Goal: Task Accomplishment & Management: Complete application form

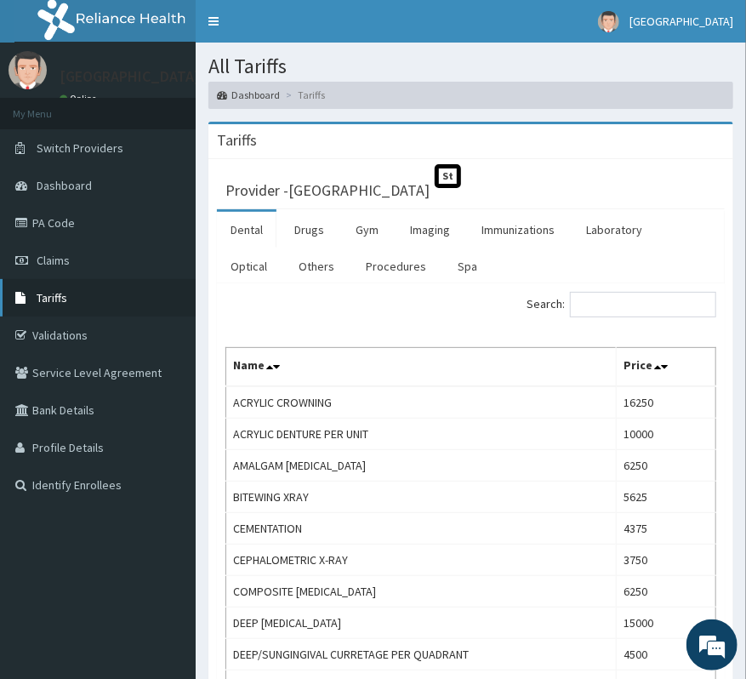
click at [61, 301] on span "Tariffs" at bounding box center [52, 297] width 31 height 15
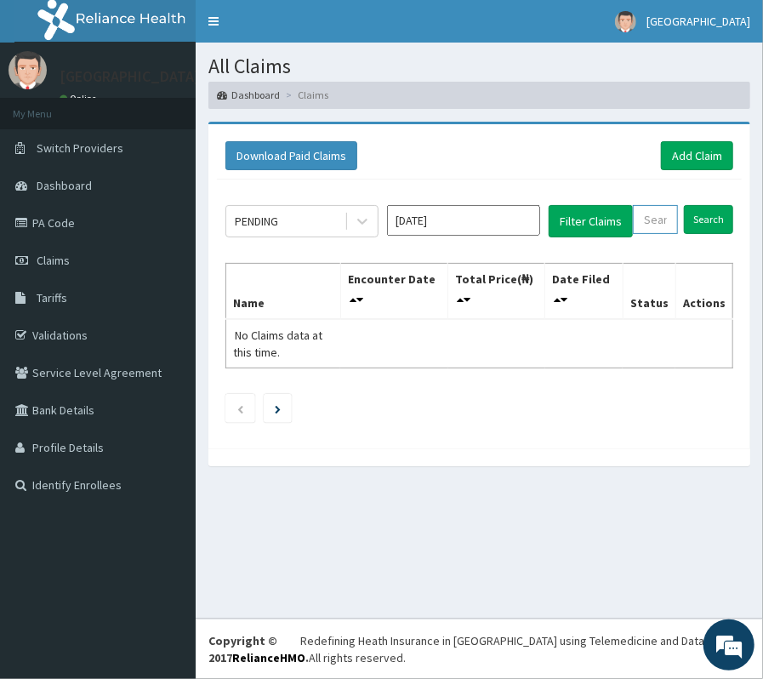
paste input "NPF/10066/A"
type input "NPF/10066/A"
click at [737, 214] on input "Search" at bounding box center [718, 219] width 49 height 29
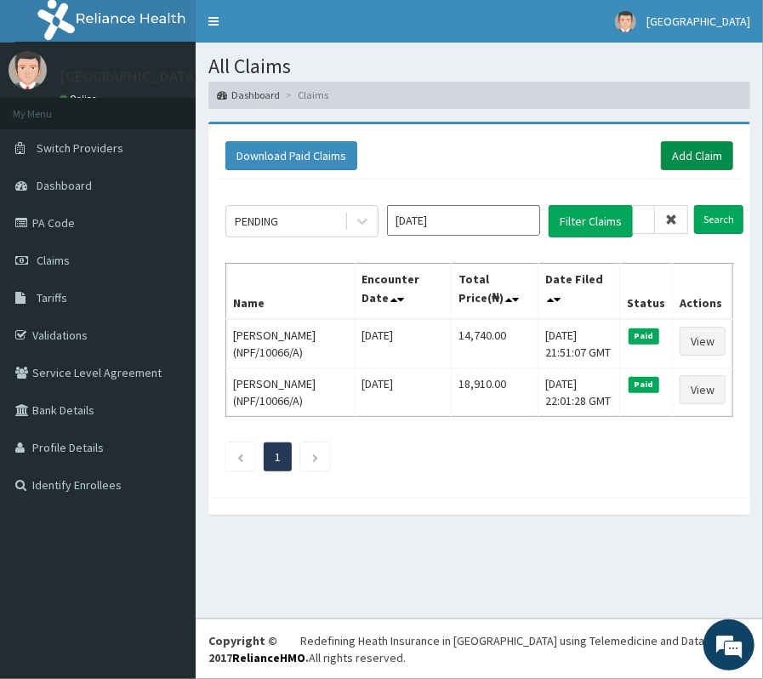
click at [695, 151] on link "Add Claim" at bounding box center [697, 155] width 72 height 29
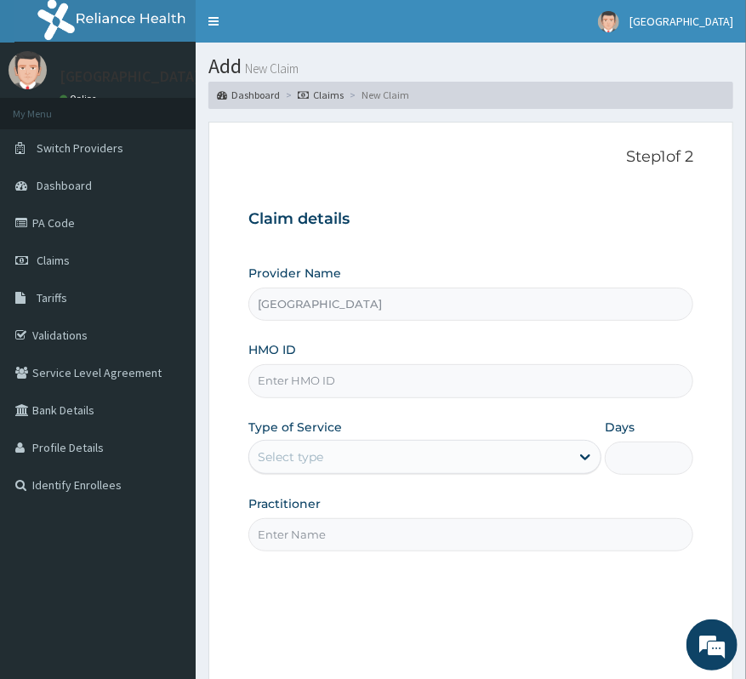
paste input "NPF/10066/A"
type input "NPF/10066/A"
click at [355, 437] on div "Type of Service Select type" at bounding box center [424, 447] width 353 height 56
click at [351, 453] on div "Select type" at bounding box center [409, 456] width 321 height 27
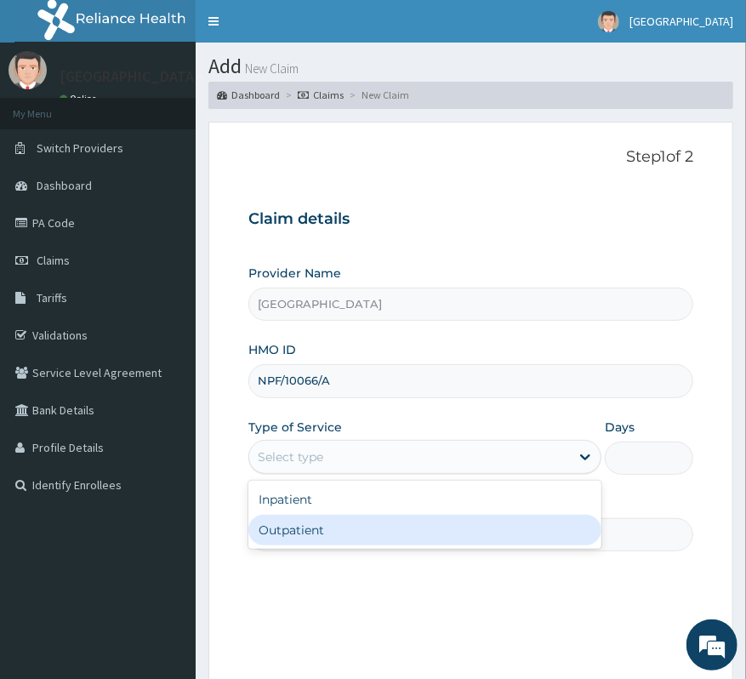
click at [341, 531] on div "Outpatient" at bounding box center [424, 530] width 353 height 31
type input "1"
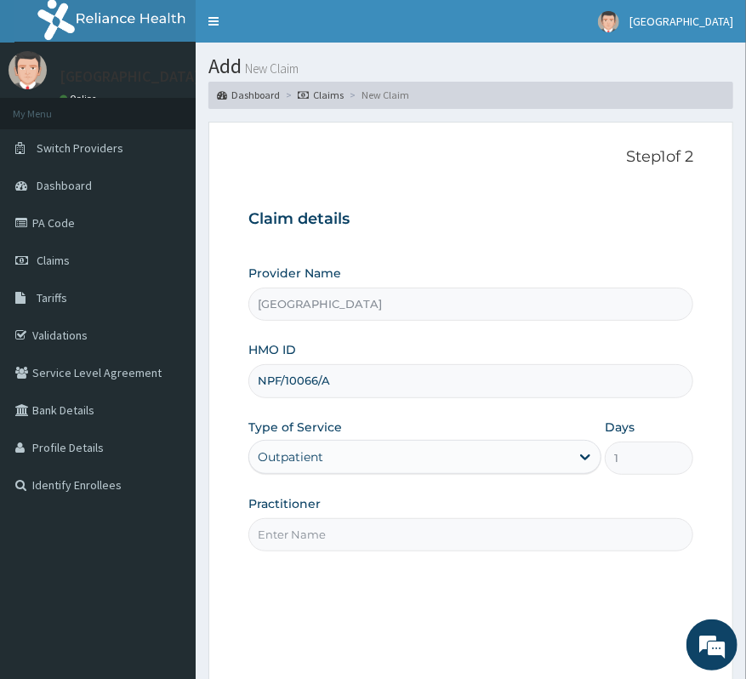
click at [341, 531] on input "Practitioner" at bounding box center [470, 534] width 445 height 33
click at [294, 528] on input "Practitioner" at bounding box center [470, 534] width 445 height 33
type input "DR [PERSON_NAME]"
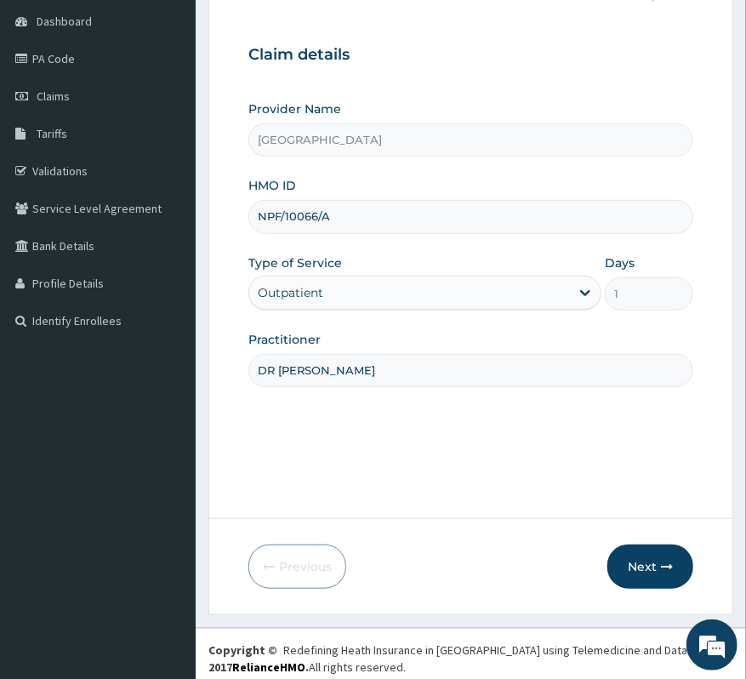
scroll to position [174, 0]
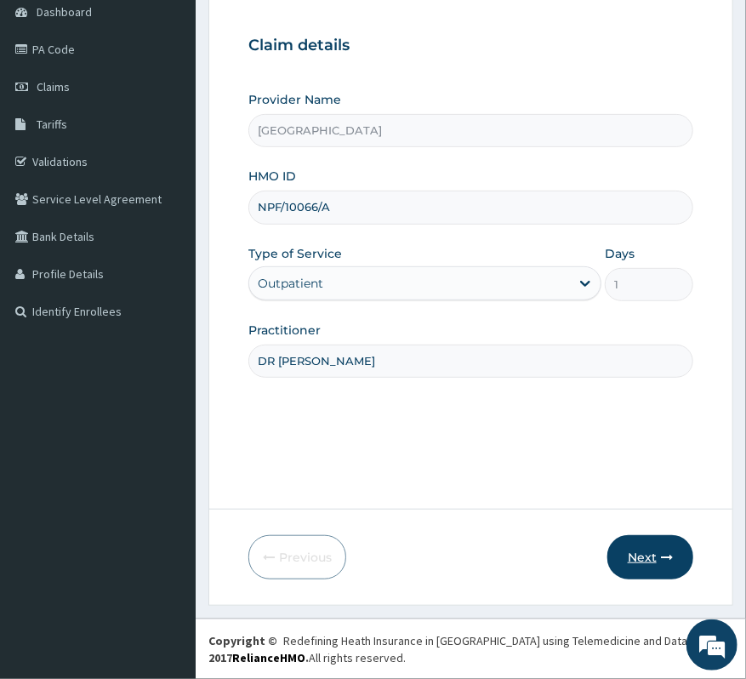
click at [675, 567] on button "Next" at bounding box center [650, 557] width 86 height 44
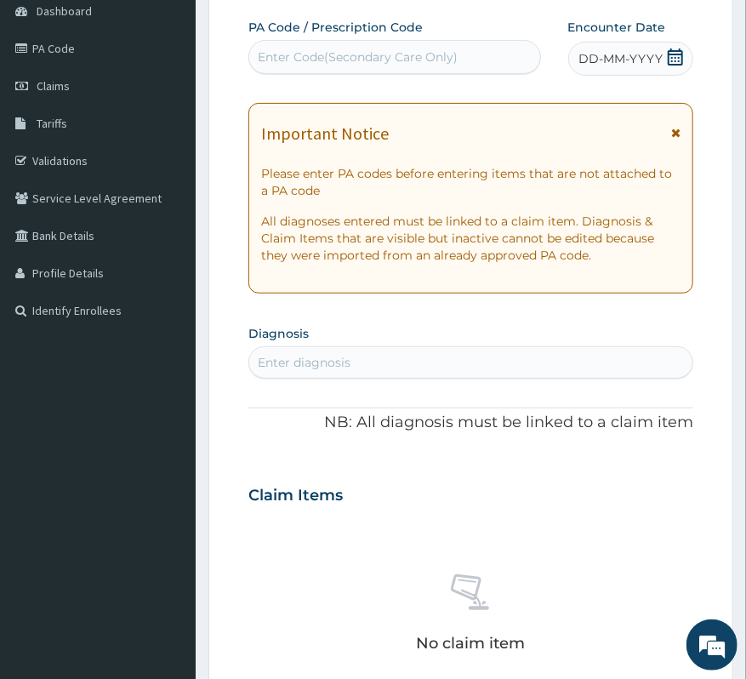
click at [345, 71] on div "Enter Code(Secondary Care Only)" at bounding box center [394, 57] width 293 height 34
paste input "PA/261A33"
type input "PA/261A33"
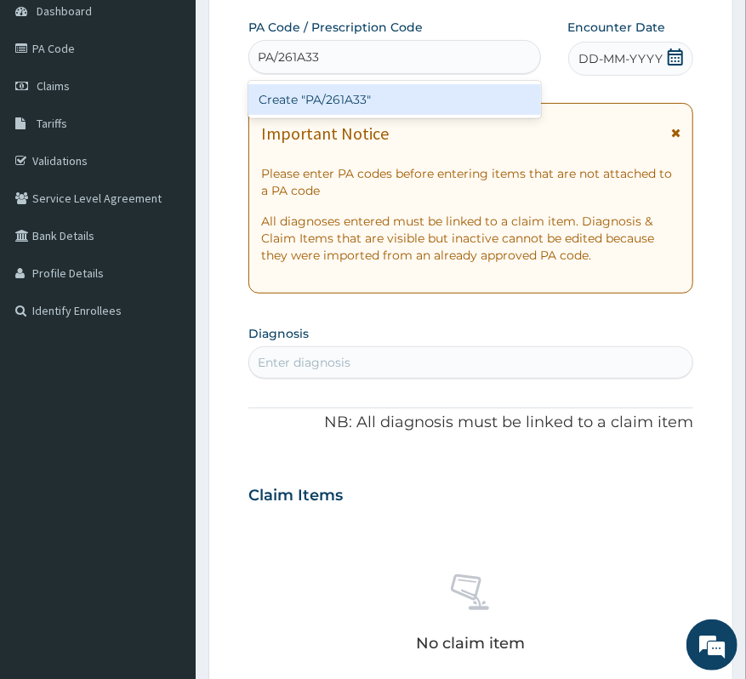
click at [505, 93] on div "Create "PA/261A33"" at bounding box center [394, 99] width 293 height 31
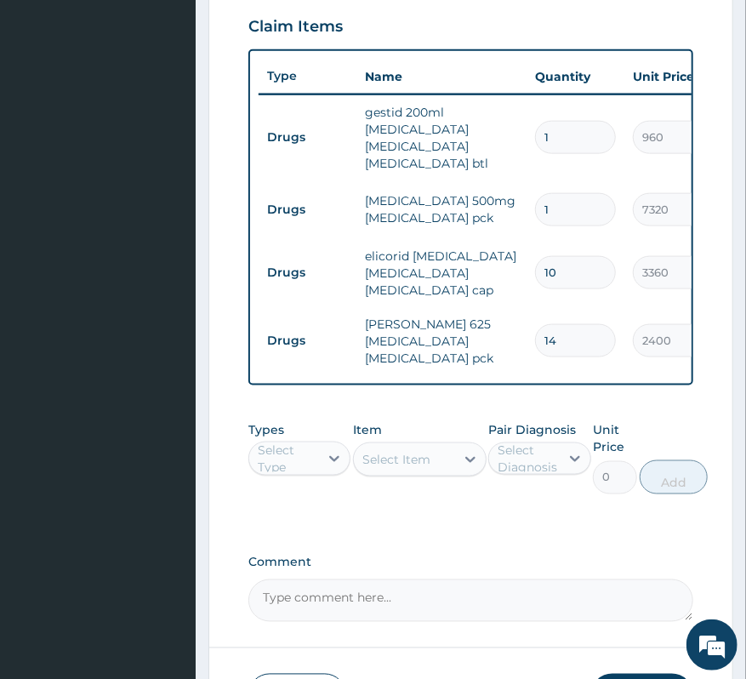
scroll to position [535, 0]
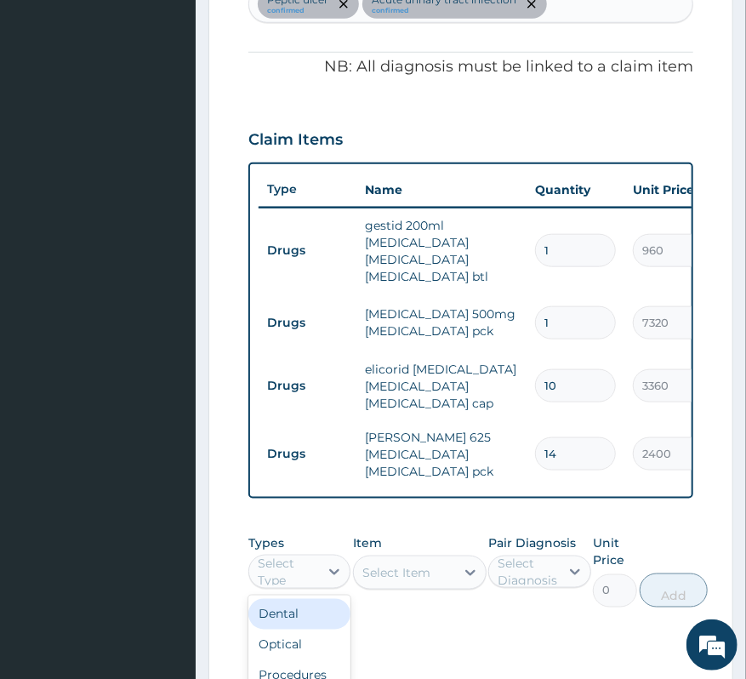
click at [280, 589] on div "Select Type" at bounding box center [299, 572] width 102 height 34
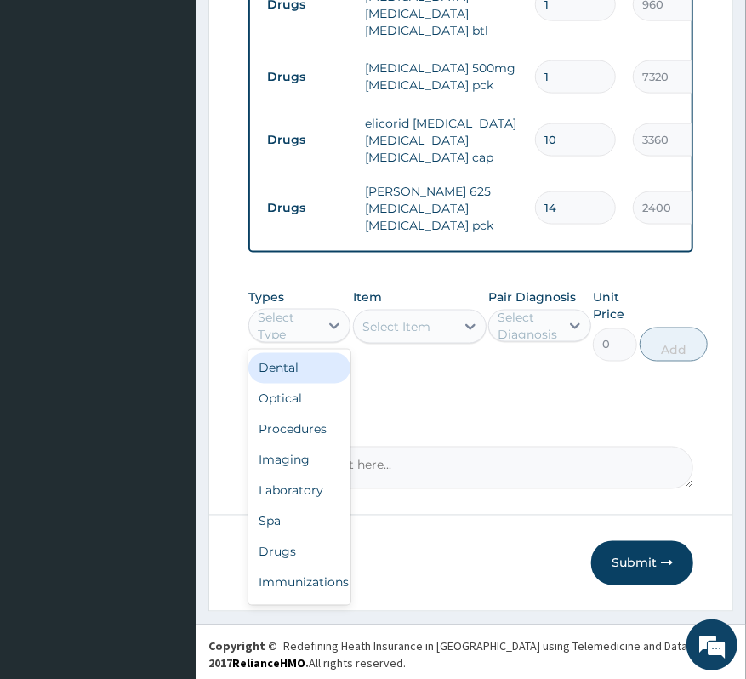
scroll to position [803, 0]
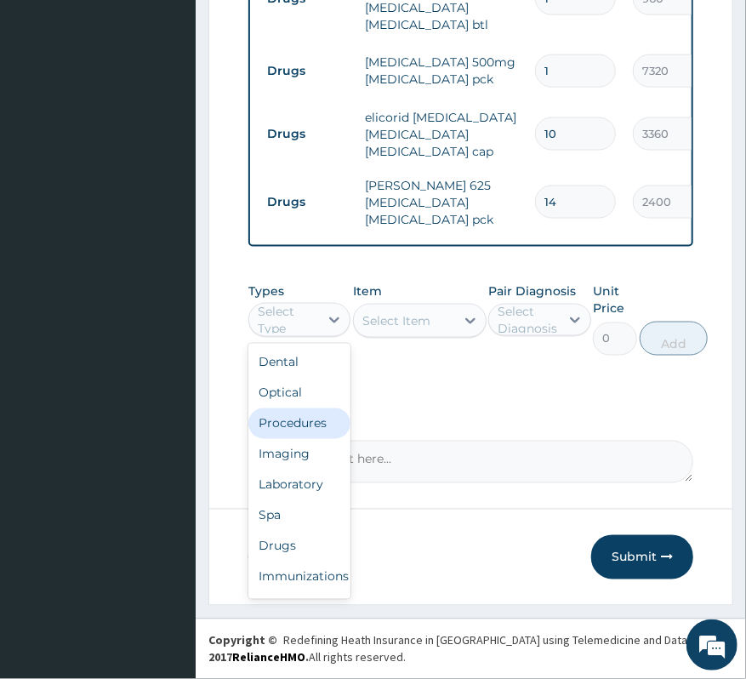
click at [303, 420] on div "Procedures" at bounding box center [299, 423] width 102 height 31
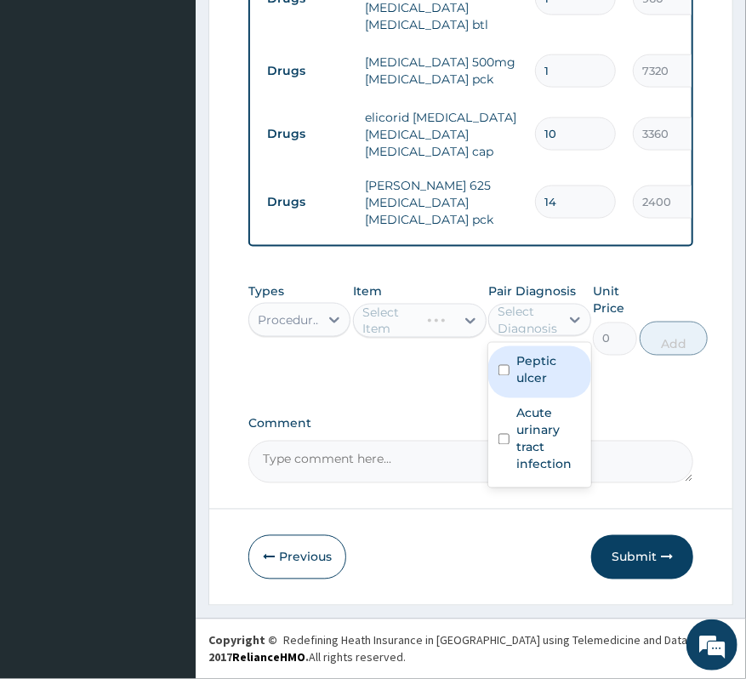
click at [517, 308] on div "Select Diagnosis" at bounding box center [528, 320] width 60 height 34
click at [522, 379] on label "Peptic ulcer" at bounding box center [548, 370] width 64 height 34
checkbox input "true"
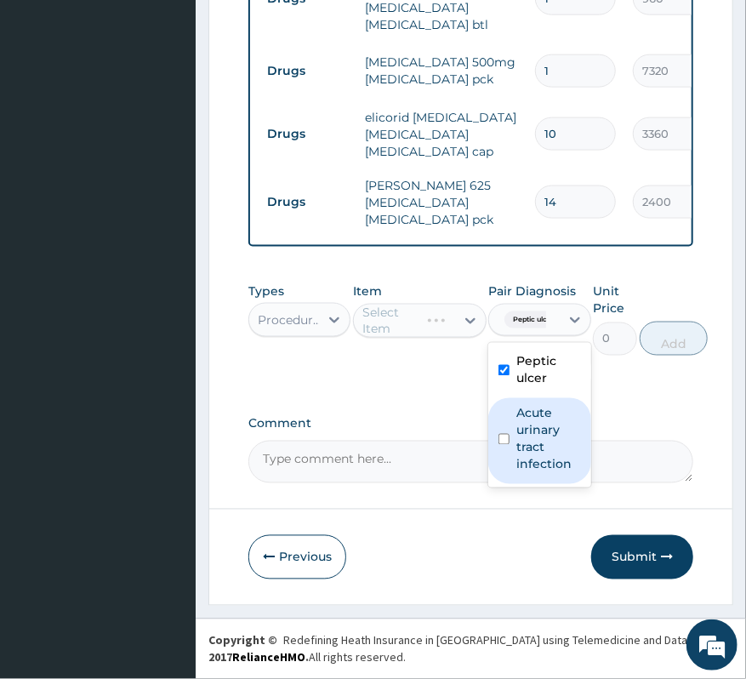
click at [519, 425] on label "Acute urinary tract infection" at bounding box center [548, 439] width 64 height 68
checkbox input "true"
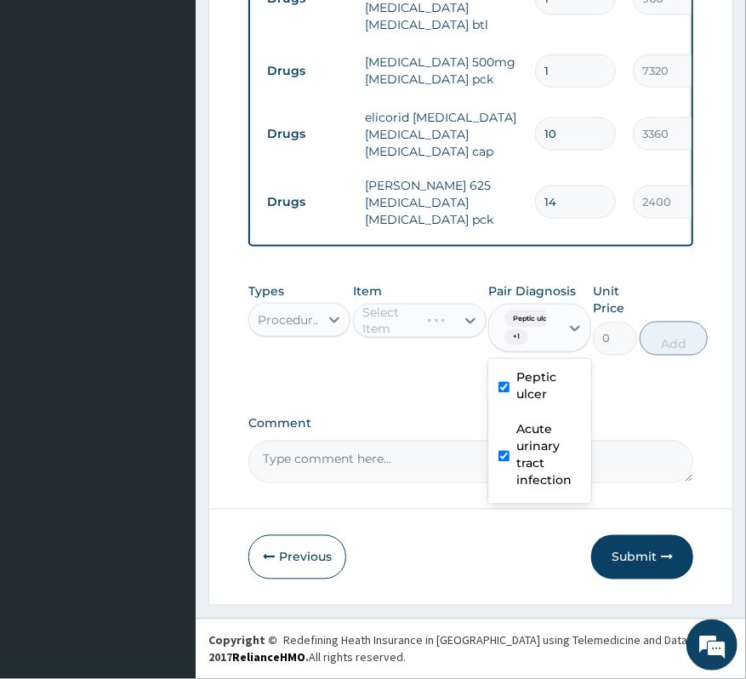
click at [419, 299] on div "Item Select Item" at bounding box center [420, 318] width 134 height 73
click at [413, 320] on div "Select Item" at bounding box center [396, 320] width 68 height 17
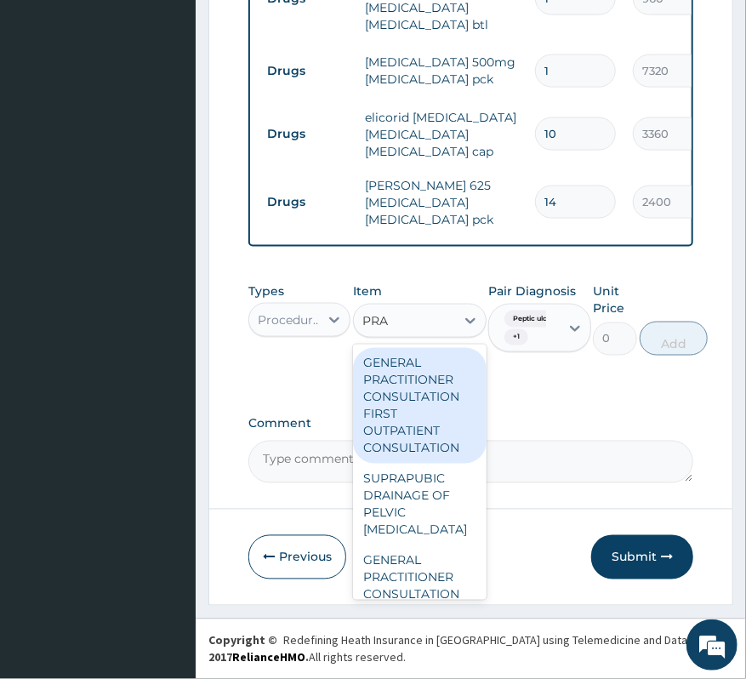
type input "PRAC"
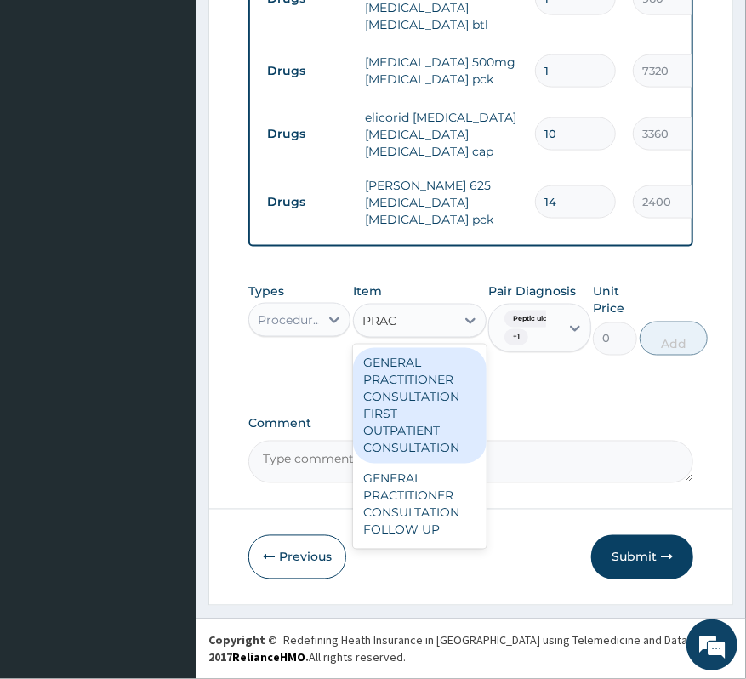
click at [437, 369] on div "GENERAL PRACTITIONER CONSULTATION FIRST OUTPATIENT CONSULTATION" at bounding box center [420, 406] width 134 height 116
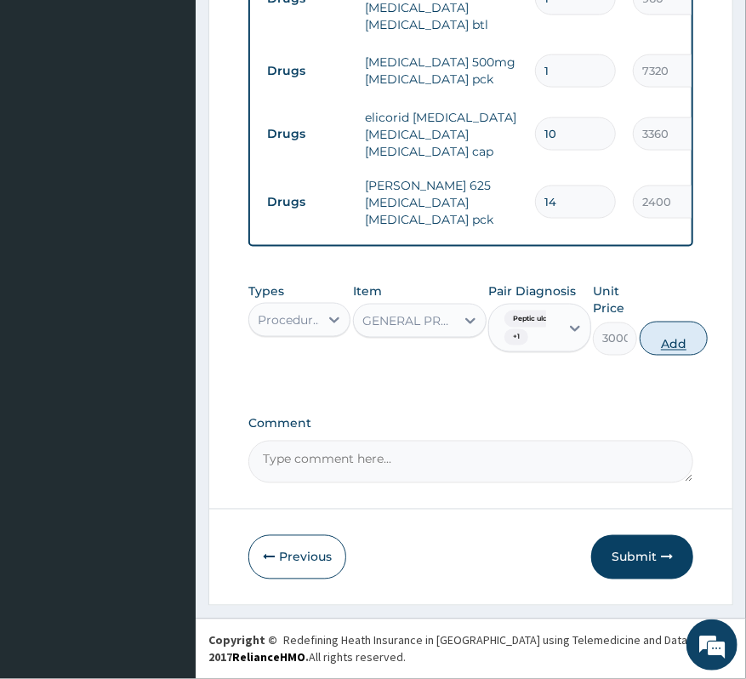
click at [653, 338] on button "Add" at bounding box center [674, 339] width 68 height 34
type input "0"
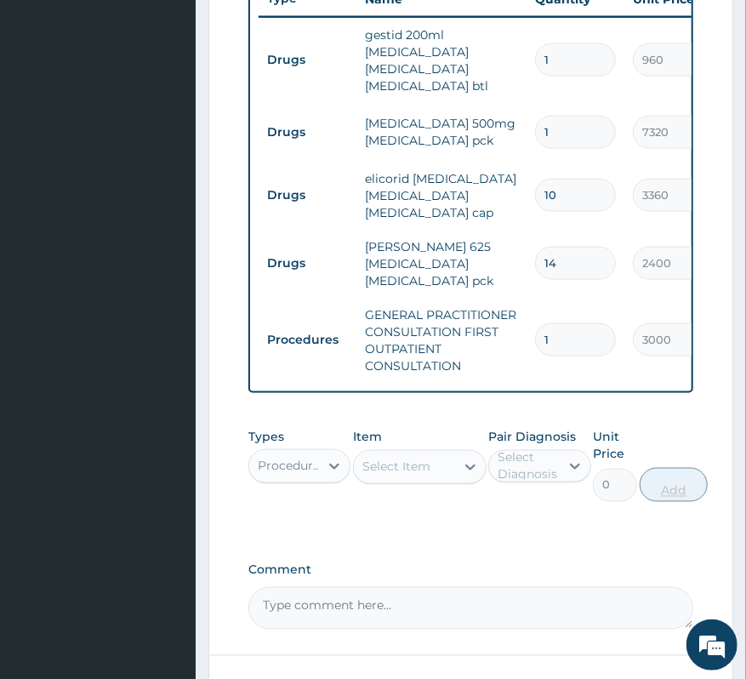
scroll to position [689, 0]
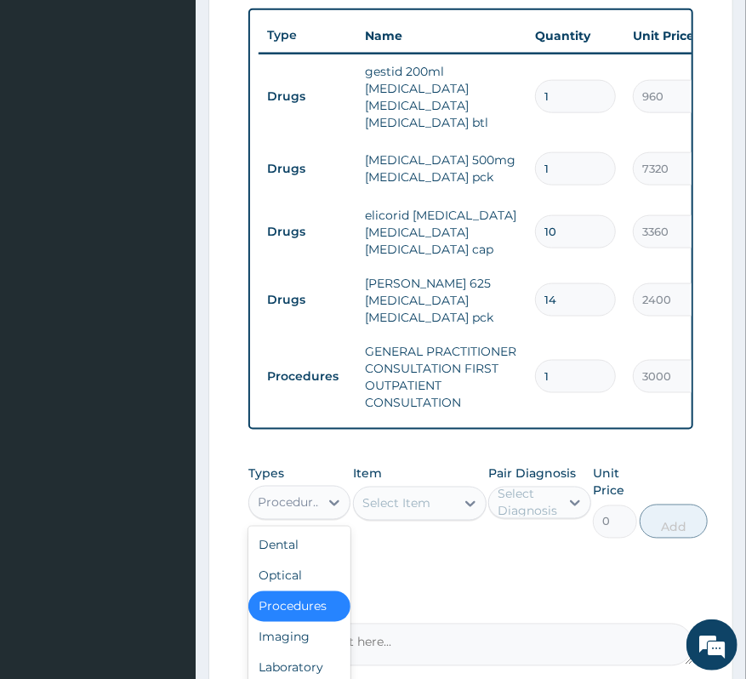
click at [281, 511] on div "Procedures" at bounding box center [289, 502] width 63 height 17
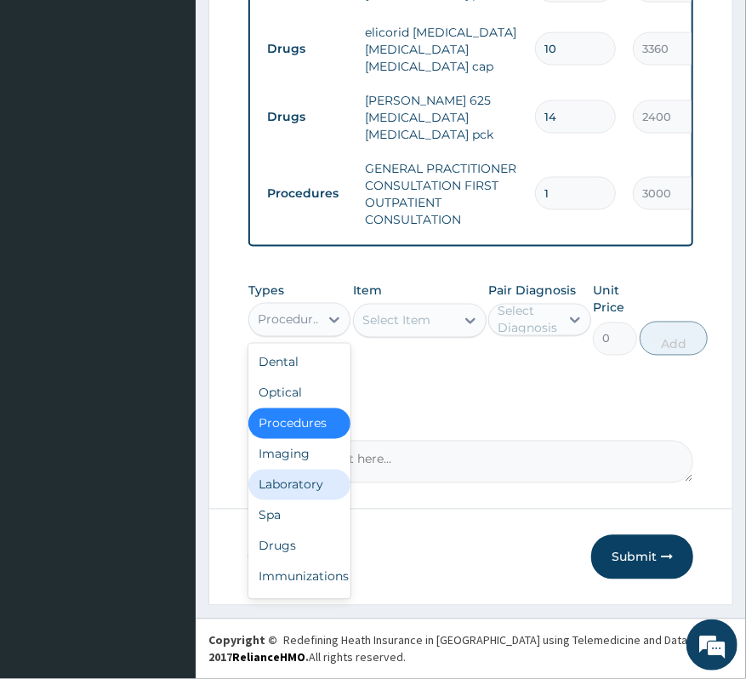
scroll to position [75, 0]
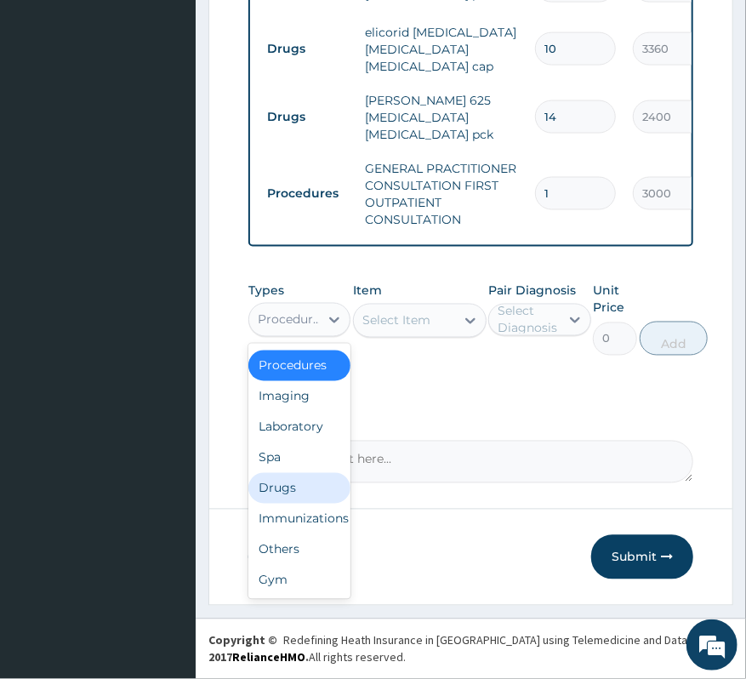
click at [279, 473] on div "Drugs" at bounding box center [299, 488] width 102 height 31
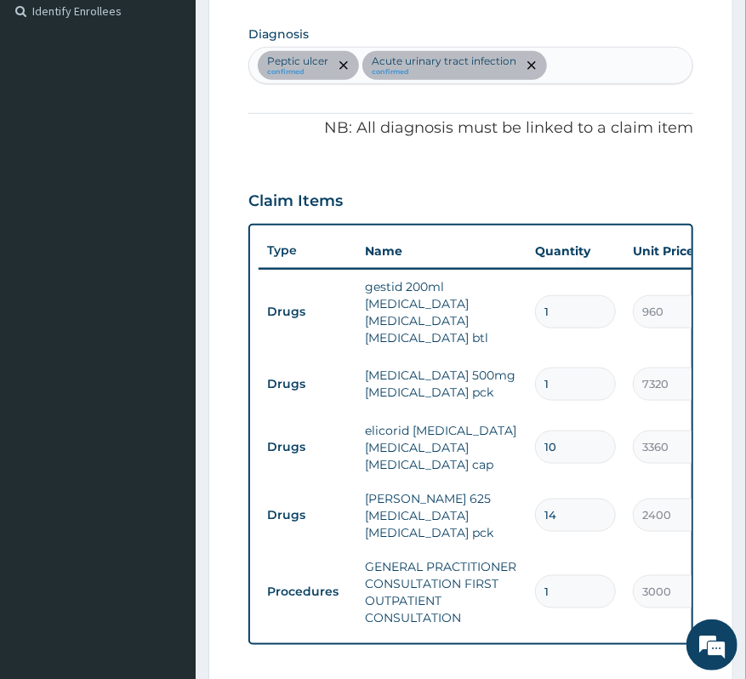
scroll to position [434, 0]
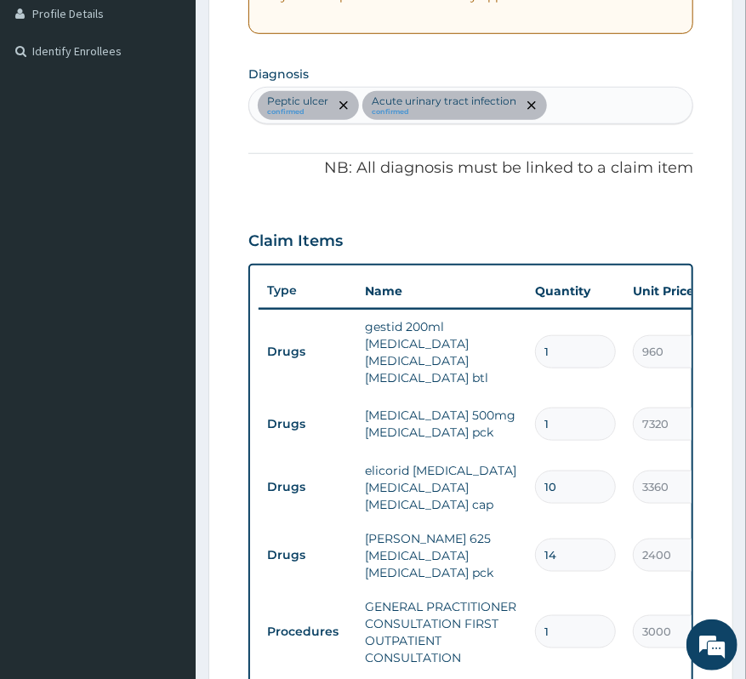
drag, startPoint x: 558, startPoint y: 492, endPoint x: 531, endPoint y: 497, distance: 27.7
click at [531, 497] on td "10" at bounding box center [576, 487] width 98 height 50
type input "3"
type input "10080.00"
type input "3"
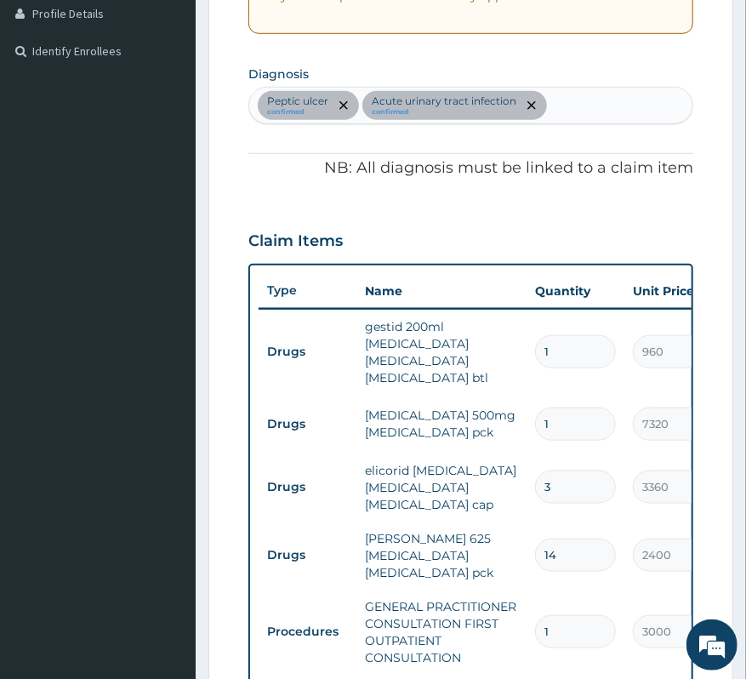
drag, startPoint x: 562, startPoint y: 562, endPoint x: 539, endPoint y: 569, distance: 24.2
click at [539, 569] on div "14" at bounding box center [575, 555] width 81 height 33
type input "2"
type input "4800.00"
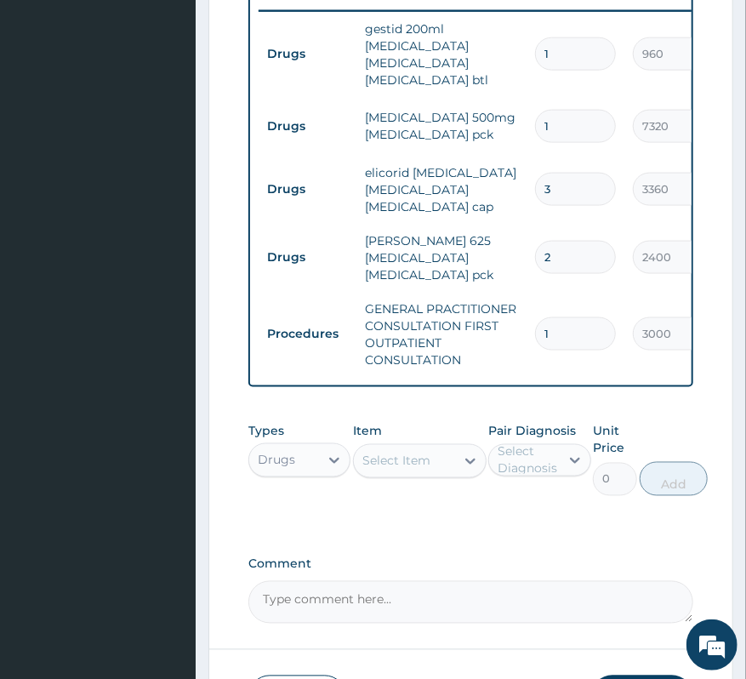
scroll to position [888, 0]
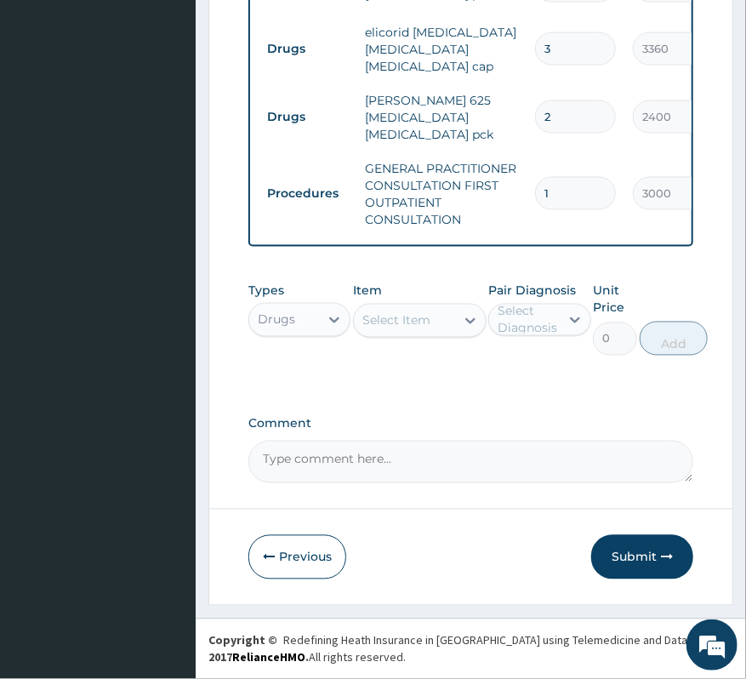
type input "2"
click at [403, 318] on div "Select Item" at bounding box center [396, 320] width 68 height 17
type input "AMOX"
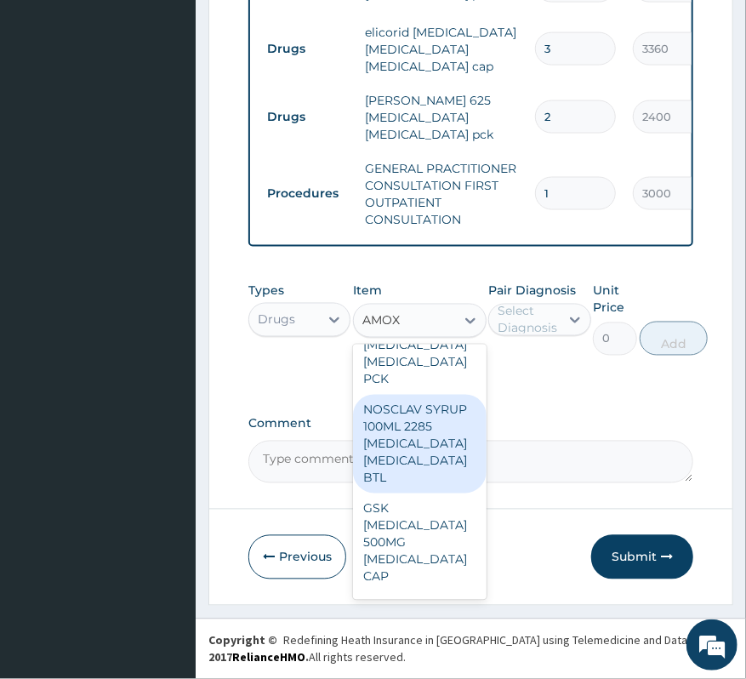
scroll to position [1021, 0]
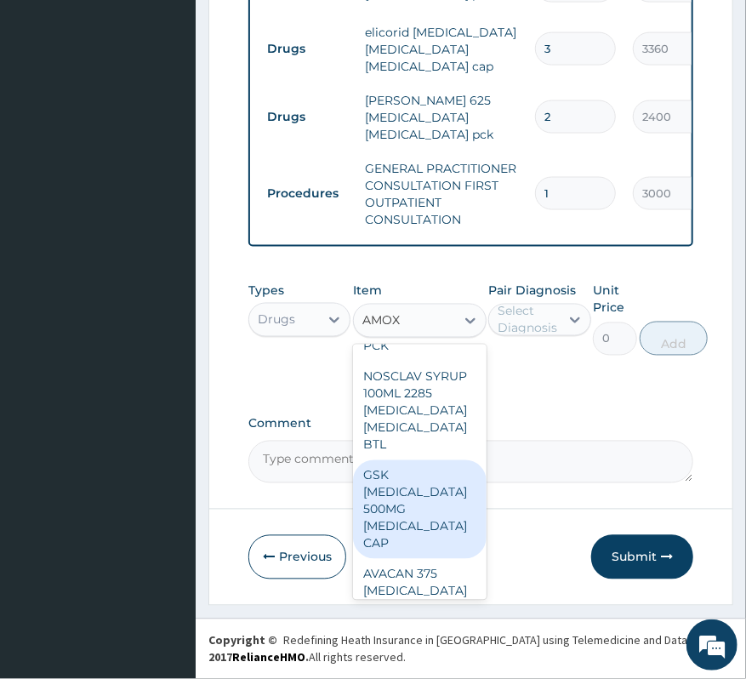
click at [388, 478] on div "GSK [MEDICAL_DATA] 500MG [MEDICAL_DATA] CAP" at bounding box center [420, 509] width 134 height 99
type input "216"
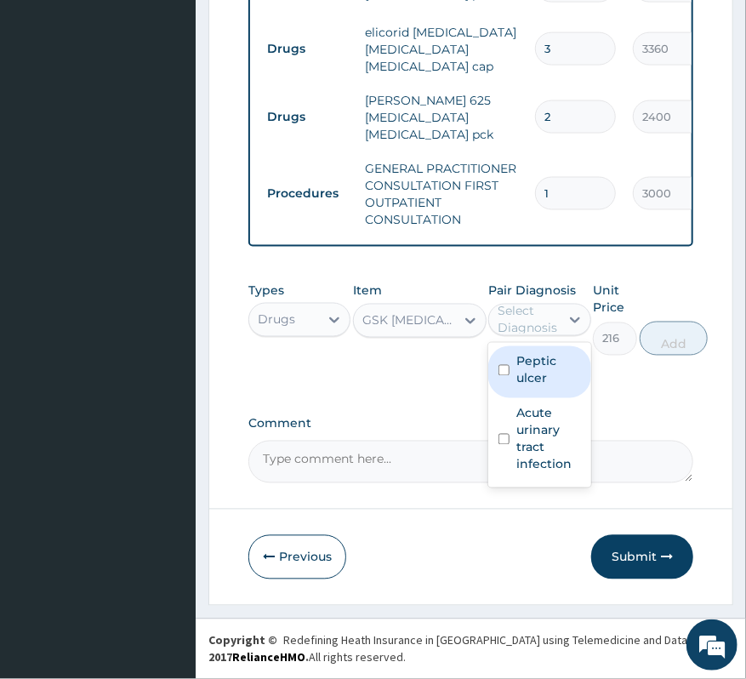
click at [508, 315] on div "Select Diagnosis" at bounding box center [528, 320] width 60 height 34
click at [528, 376] on label "Peptic ulcer" at bounding box center [548, 370] width 64 height 34
checkbox input "true"
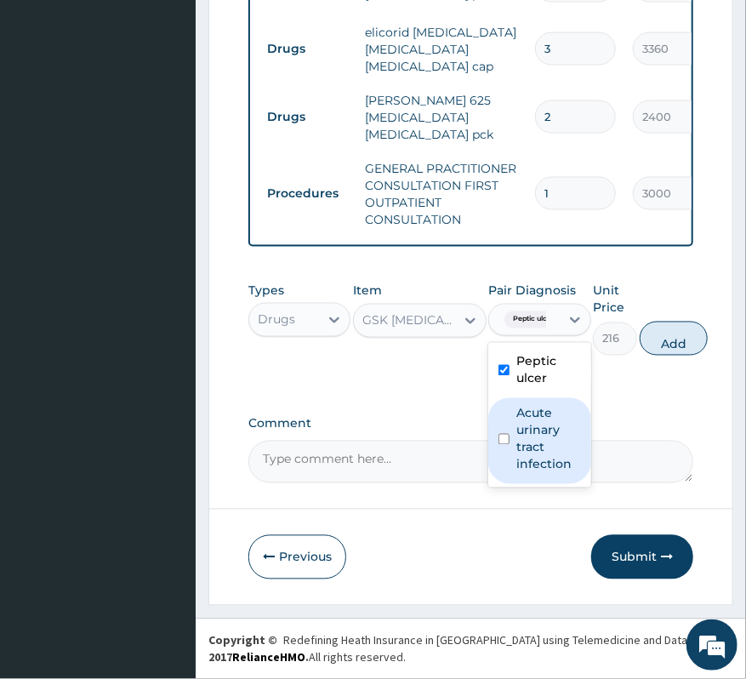
click at [524, 416] on label "Acute urinary tract infection" at bounding box center [548, 439] width 64 height 68
checkbox input "true"
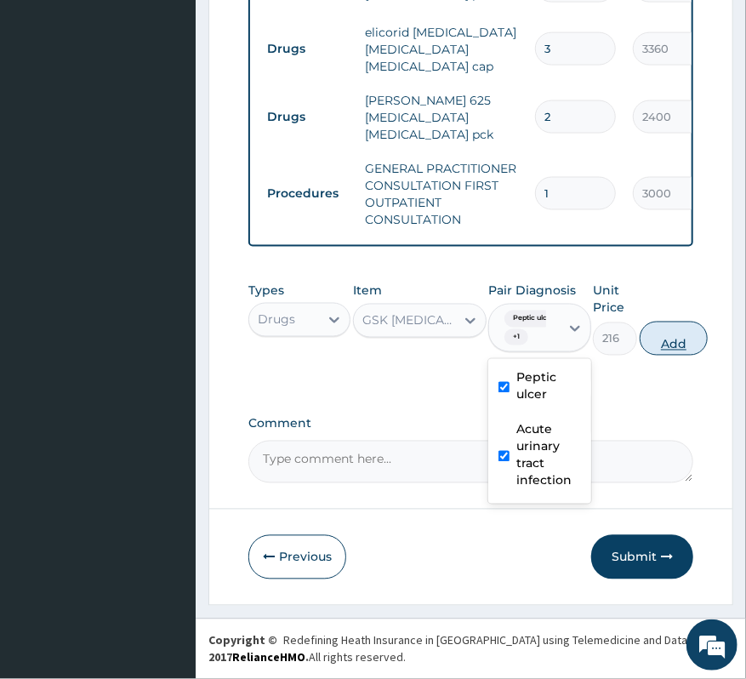
click at [662, 337] on button "Add" at bounding box center [674, 339] width 68 height 34
type input "0"
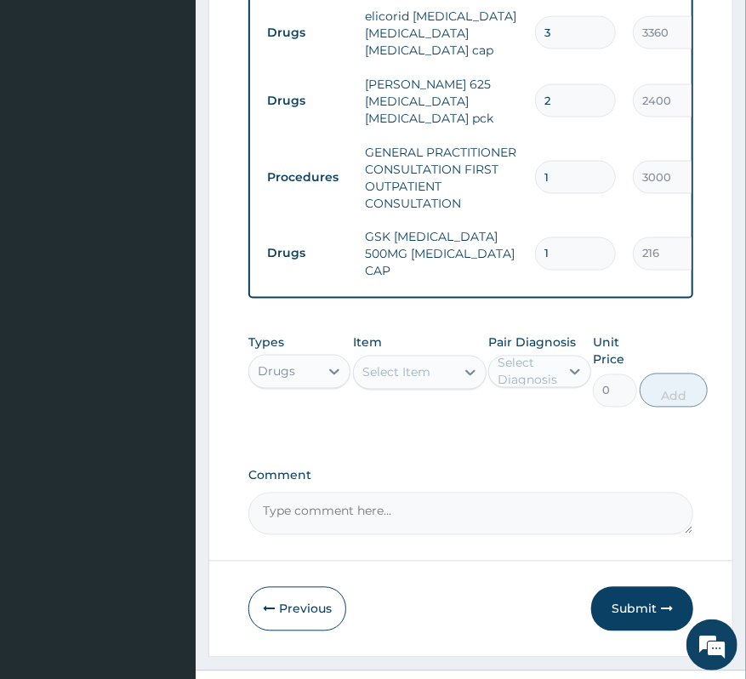
type input "10"
type input "2160.00"
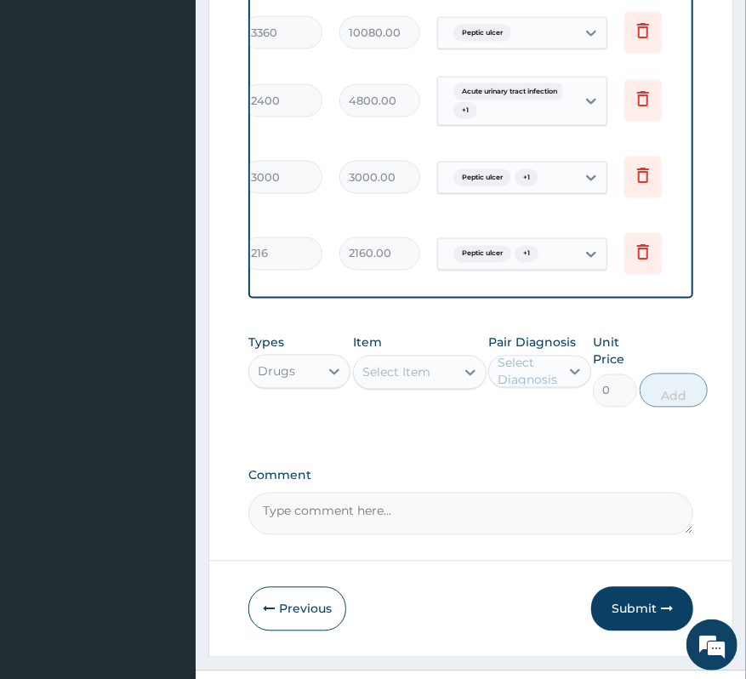
scroll to position [0, 408]
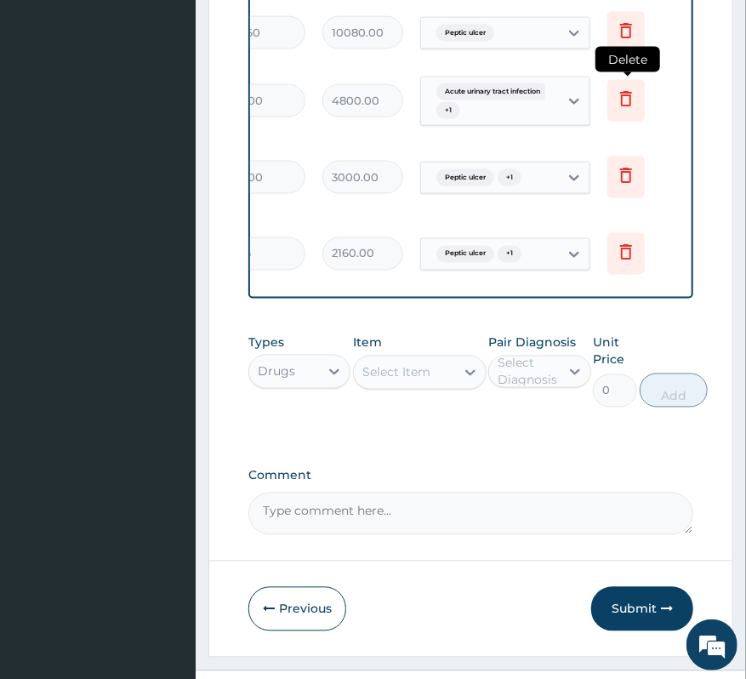
type input "10"
click at [626, 93] on icon at bounding box center [626, 99] width 12 height 15
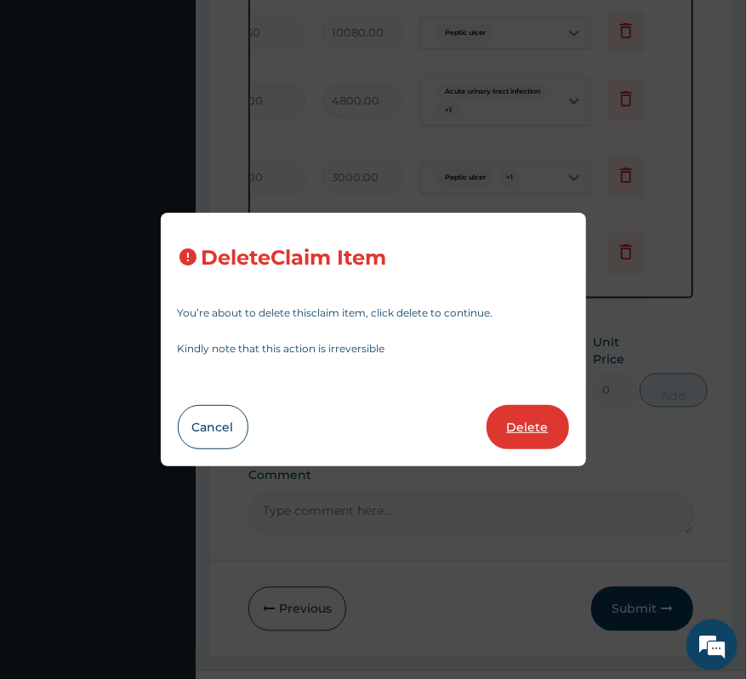
click at [534, 430] on button "Delete" at bounding box center [528, 427] width 83 height 44
type input "1"
type input "3000"
type input "3000.00"
type input "10"
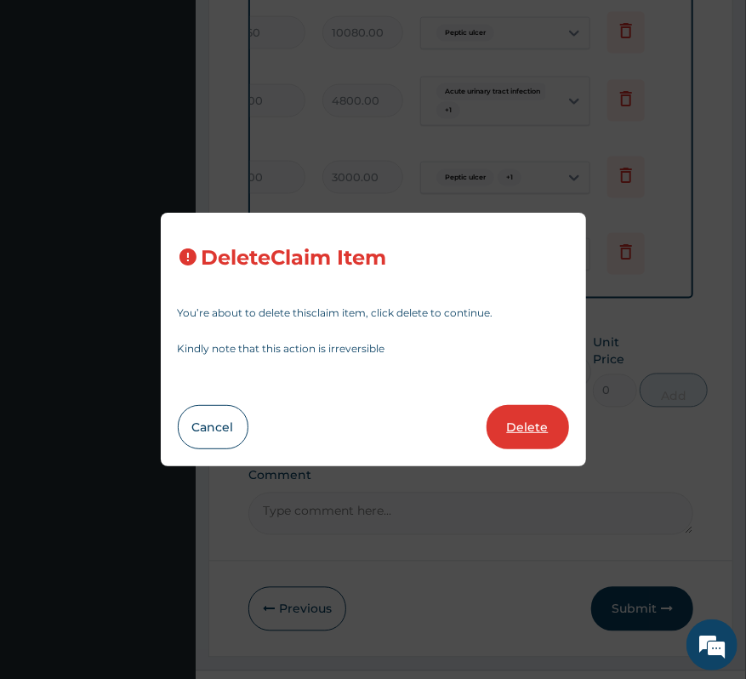
type input "216"
type input "2160.00"
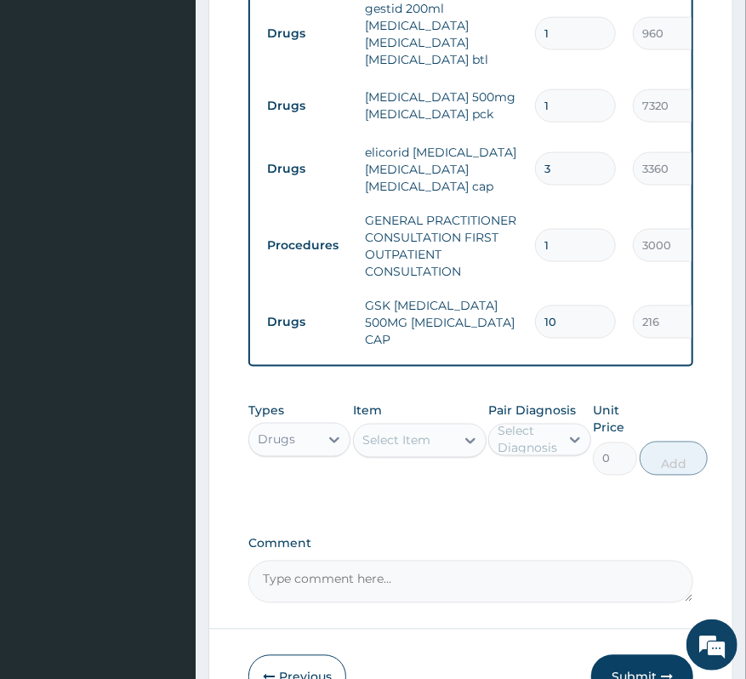
scroll to position [767, 0]
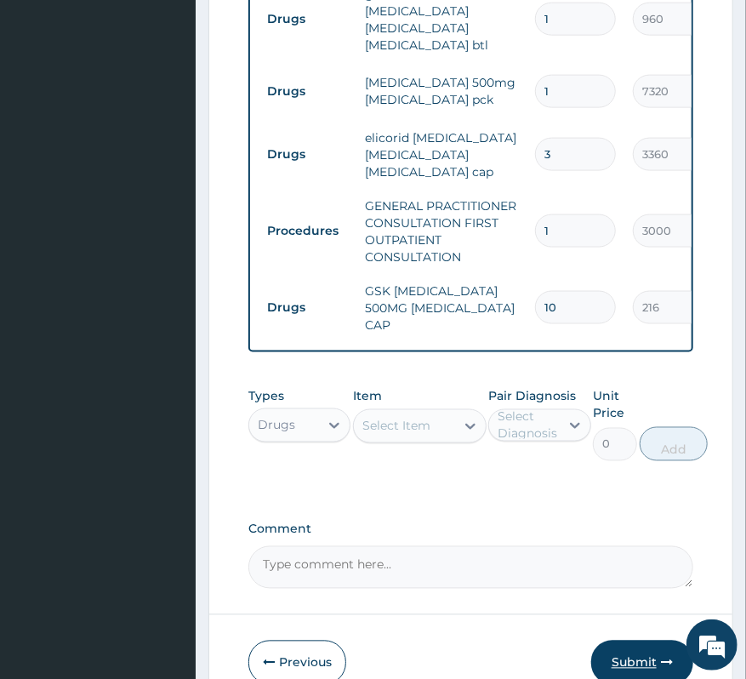
click at [616, 657] on button "Submit" at bounding box center [642, 663] width 102 height 44
